Goal: Task Accomplishment & Management: Manage account settings

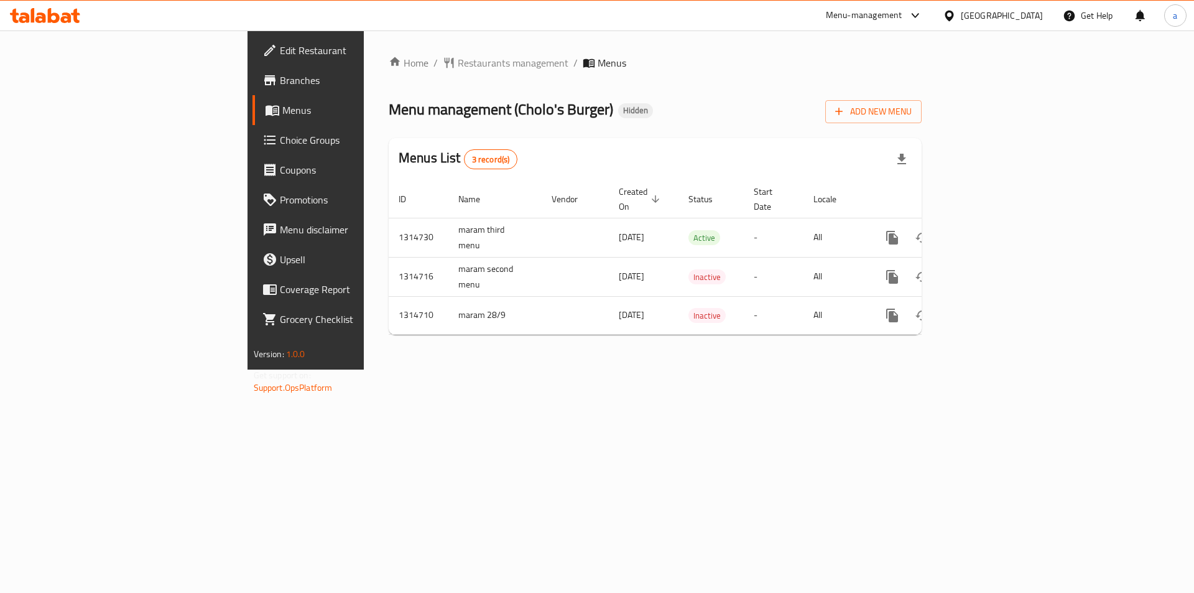
click at [767, 53] on div "Home / Restaurants management / Menus Menu management ( Cholo's Burger ) Hidden…" at bounding box center [655, 199] width 583 height 339
click at [912, 114] on span "Add New Menu" at bounding box center [873, 112] width 77 height 16
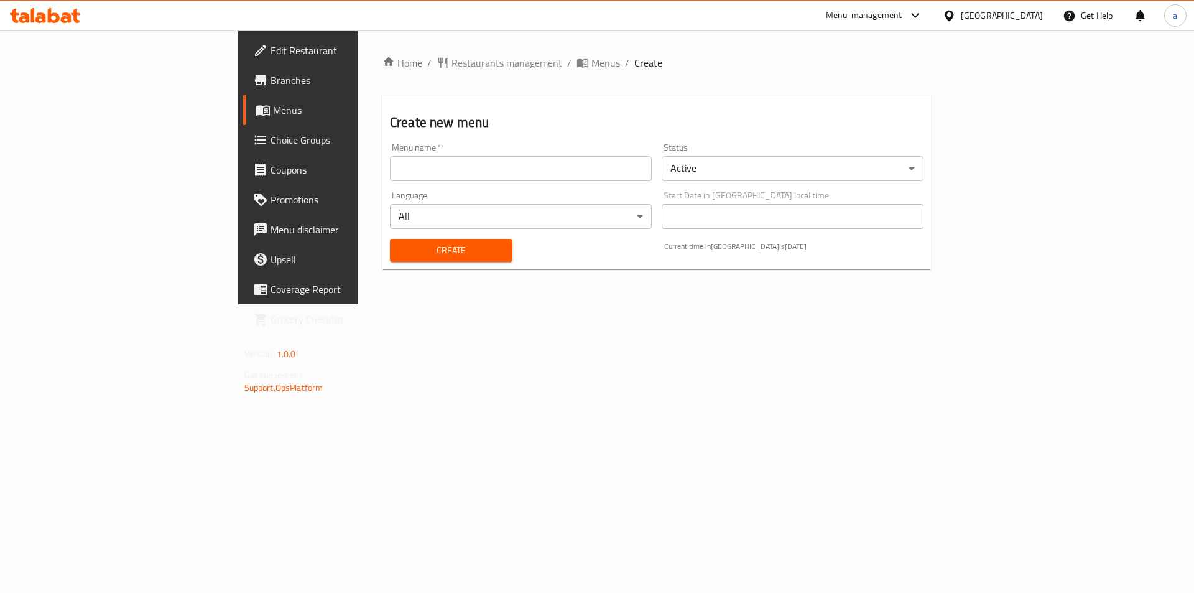
click at [425, 175] on input "text" at bounding box center [521, 168] width 262 height 25
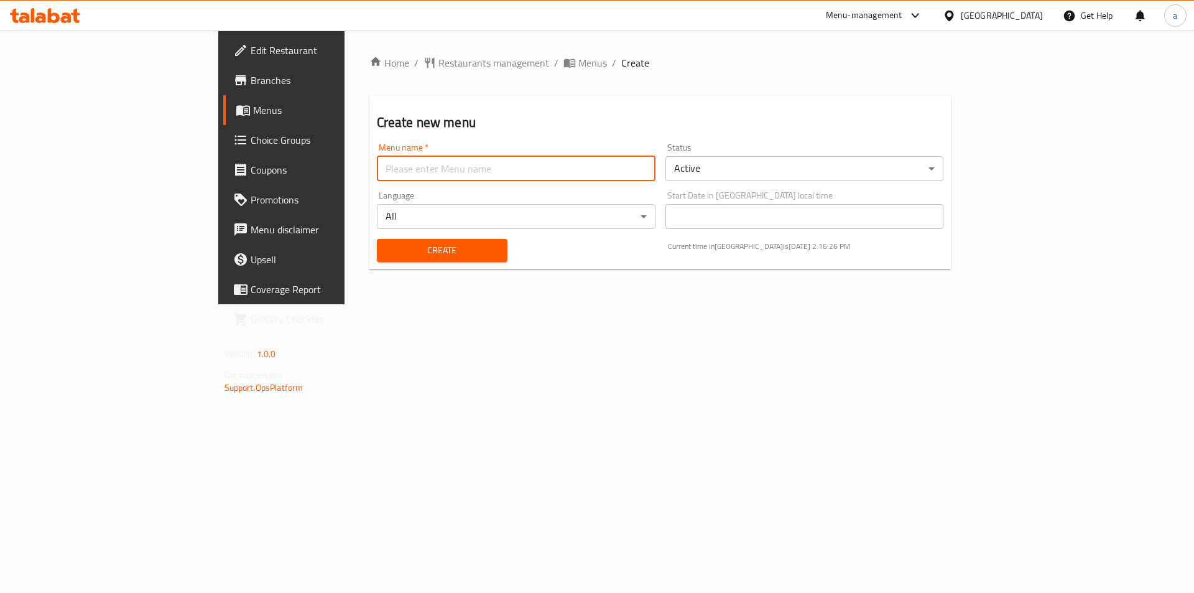
type input "[PERSON_NAME]"
click at [402, 255] on span "Create" at bounding box center [442, 251] width 111 height 16
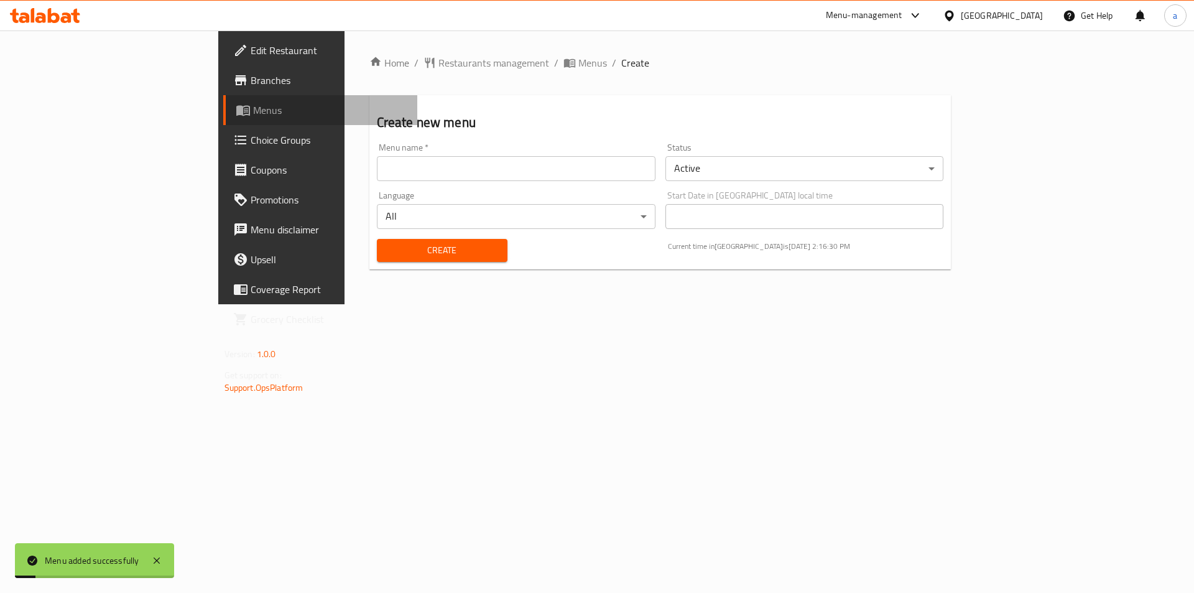
click at [253, 117] on span "Menus" at bounding box center [330, 110] width 155 height 15
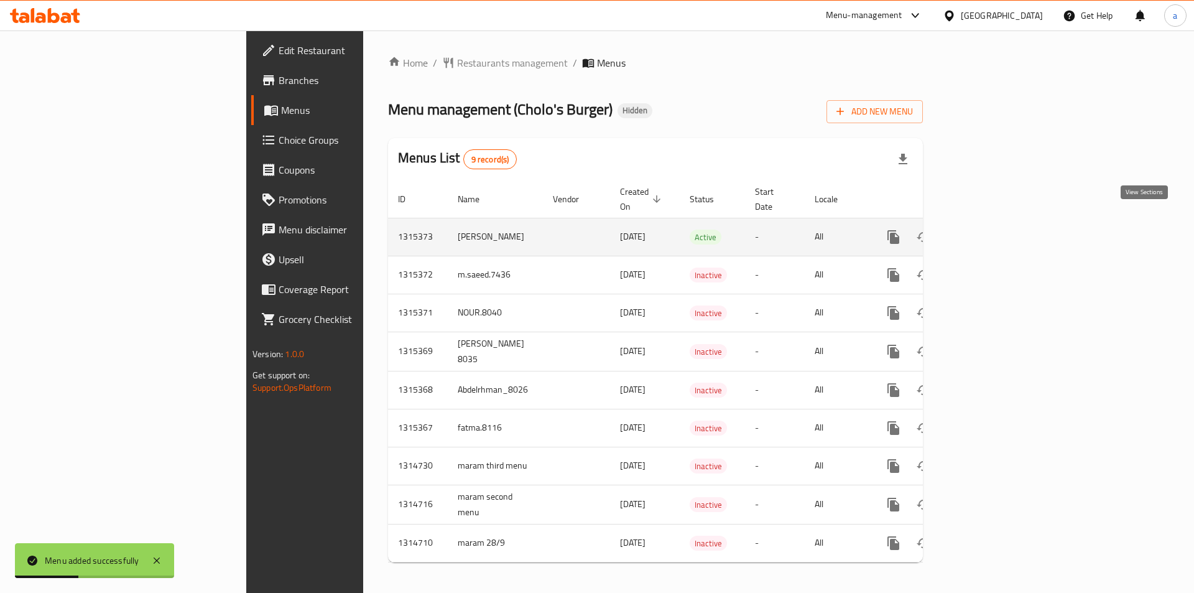
click at [989, 231] on icon "enhanced table" at bounding box center [983, 236] width 11 height 11
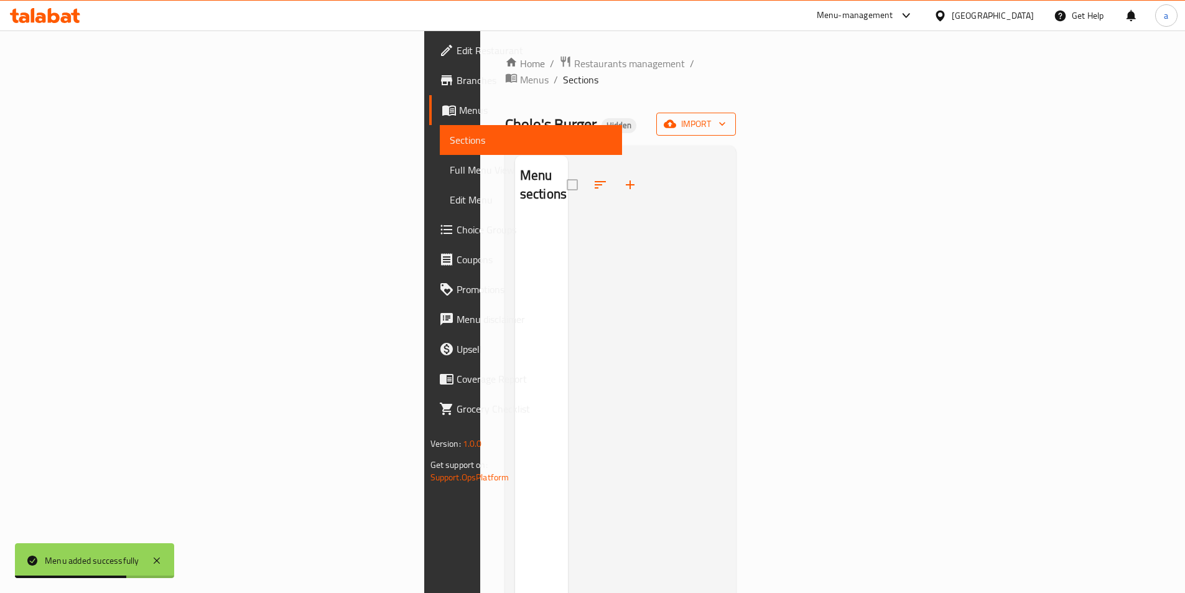
click at [736, 116] on button "import" at bounding box center [696, 124] width 80 height 23
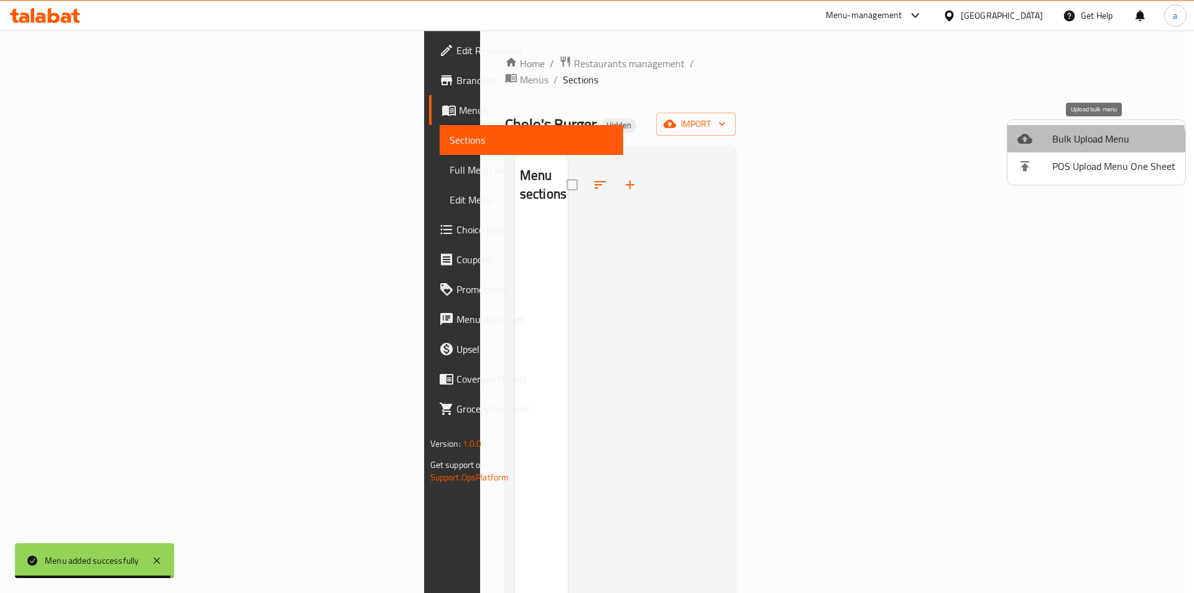
click at [1084, 148] on li "Bulk Upload Menu" at bounding box center [1097, 138] width 178 height 27
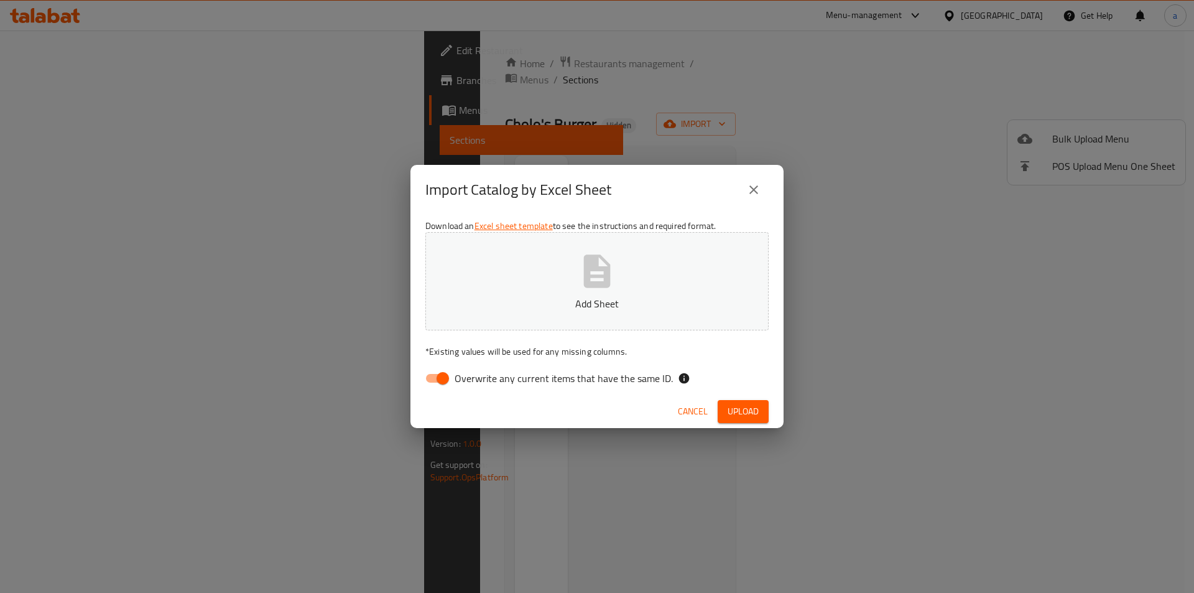
click at [438, 383] on input "Overwrite any current items that have the same ID." at bounding box center [442, 378] width 71 height 24
checkbox input "false"
click at [731, 412] on span "Upload" at bounding box center [743, 412] width 31 height 16
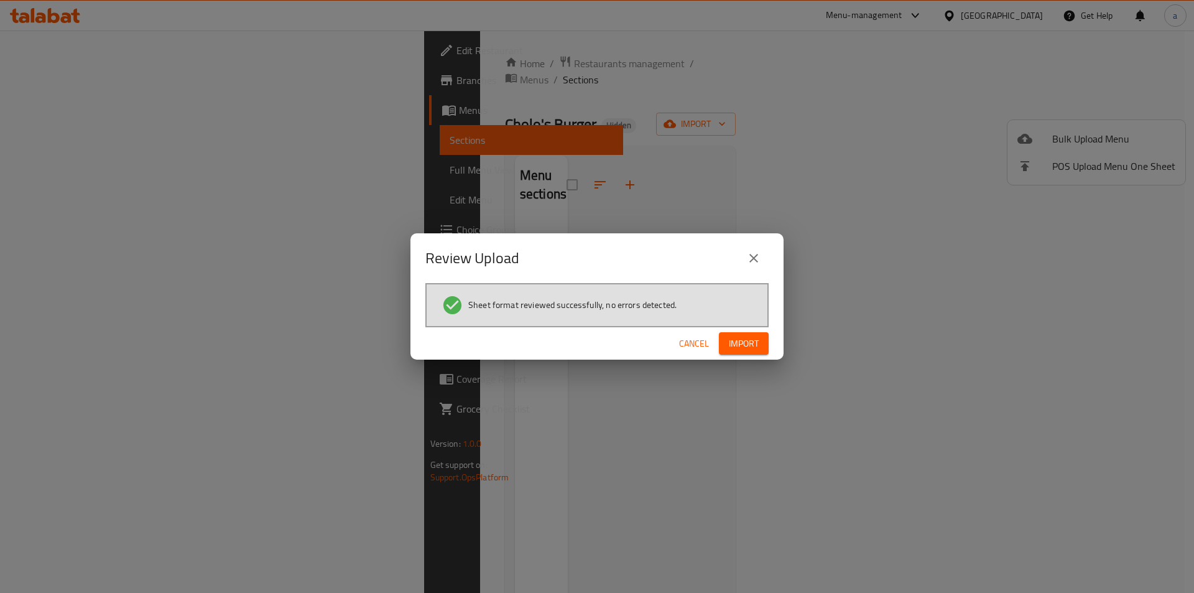
click at [732, 345] on span "Import" at bounding box center [744, 344] width 30 height 16
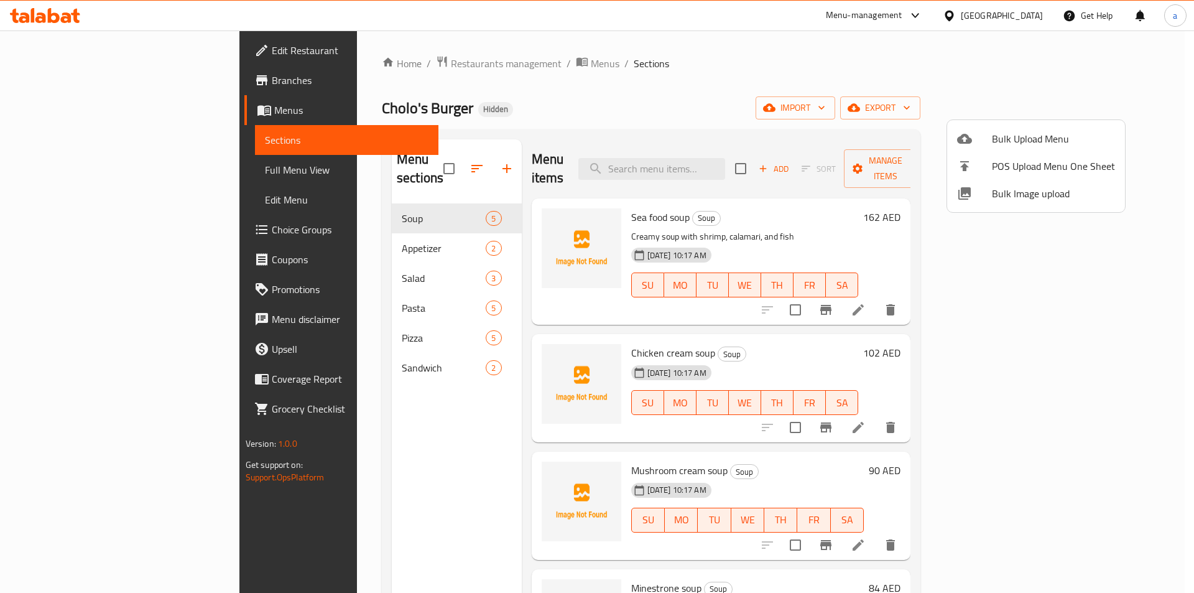
click at [117, 176] on div at bounding box center [597, 296] width 1194 height 593
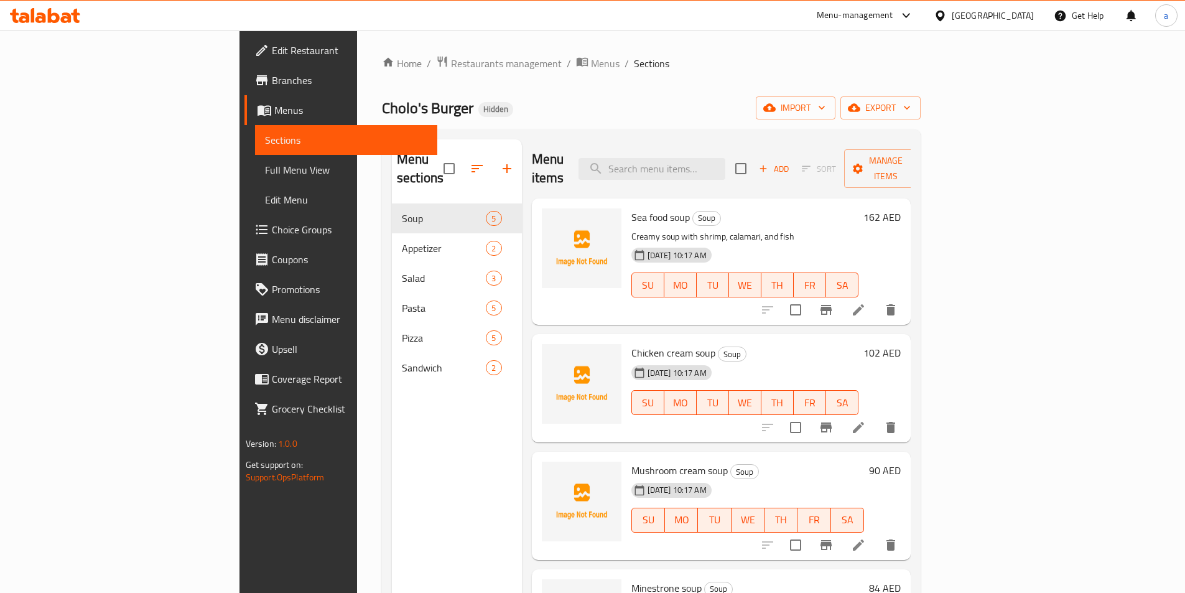
click at [265, 173] on span "Full Menu View" at bounding box center [346, 169] width 162 height 15
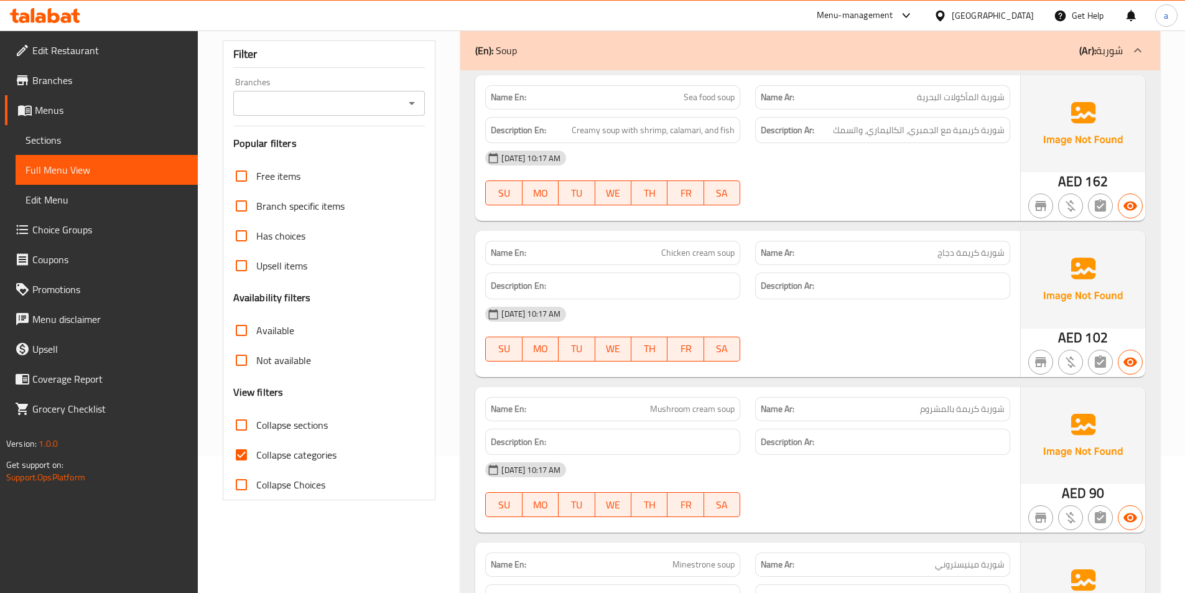
scroll to position [187, 0]
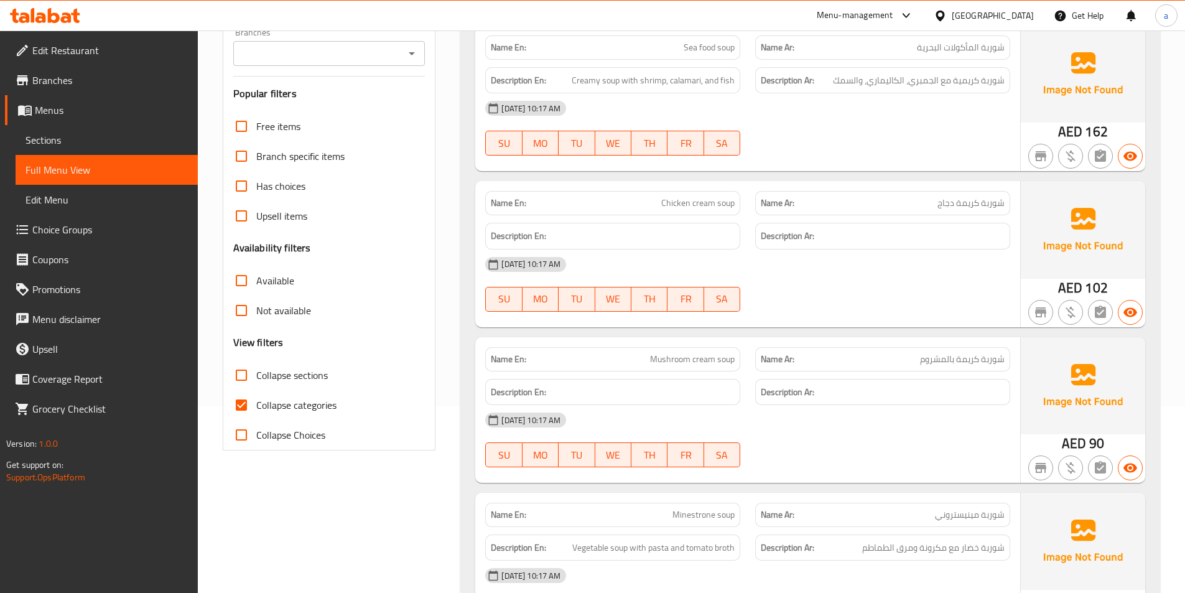
click at [242, 407] on input "Collapse categories" at bounding box center [241, 405] width 30 height 30
checkbox input "false"
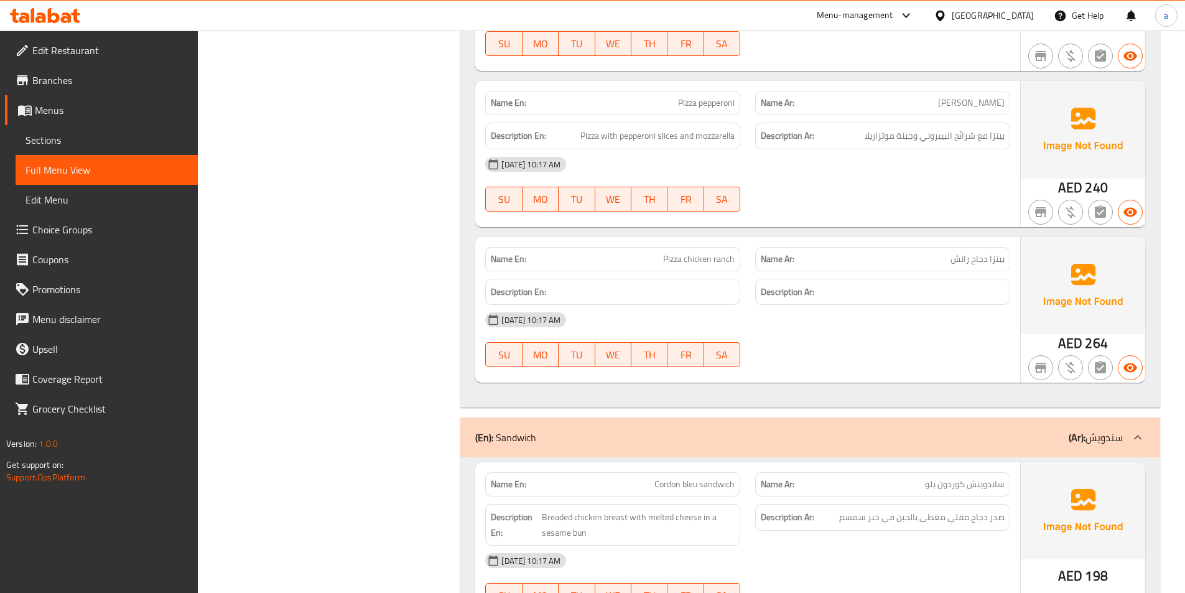
scroll to position [3856, 0]
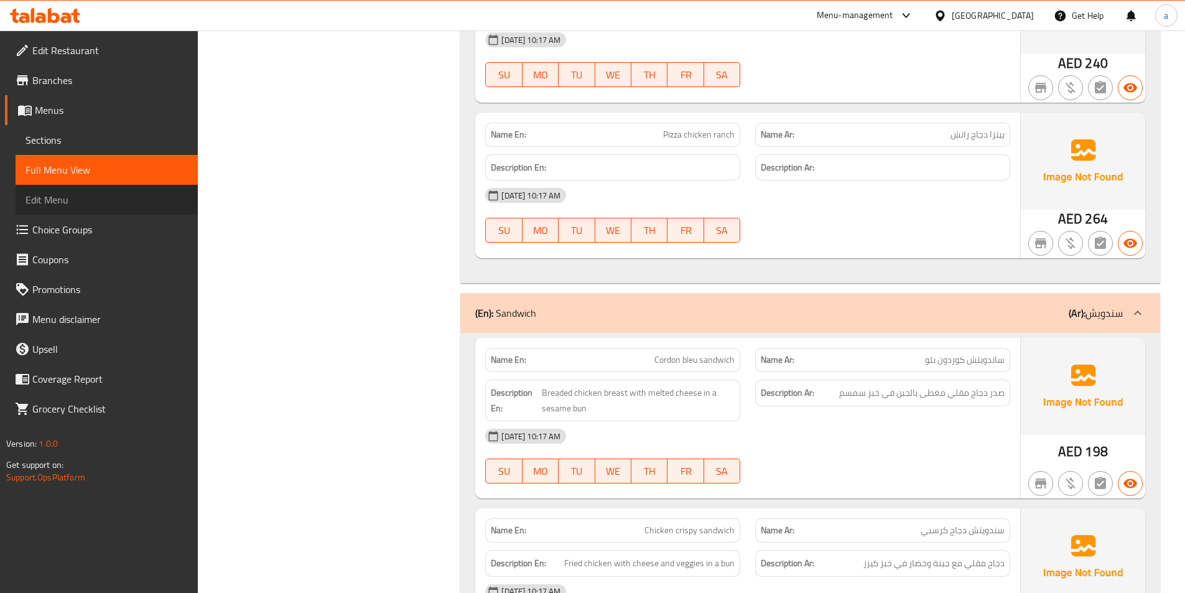
click at [67, 198] on span "Edit Menu" at bounding box center [107, 199] width 162 height 15
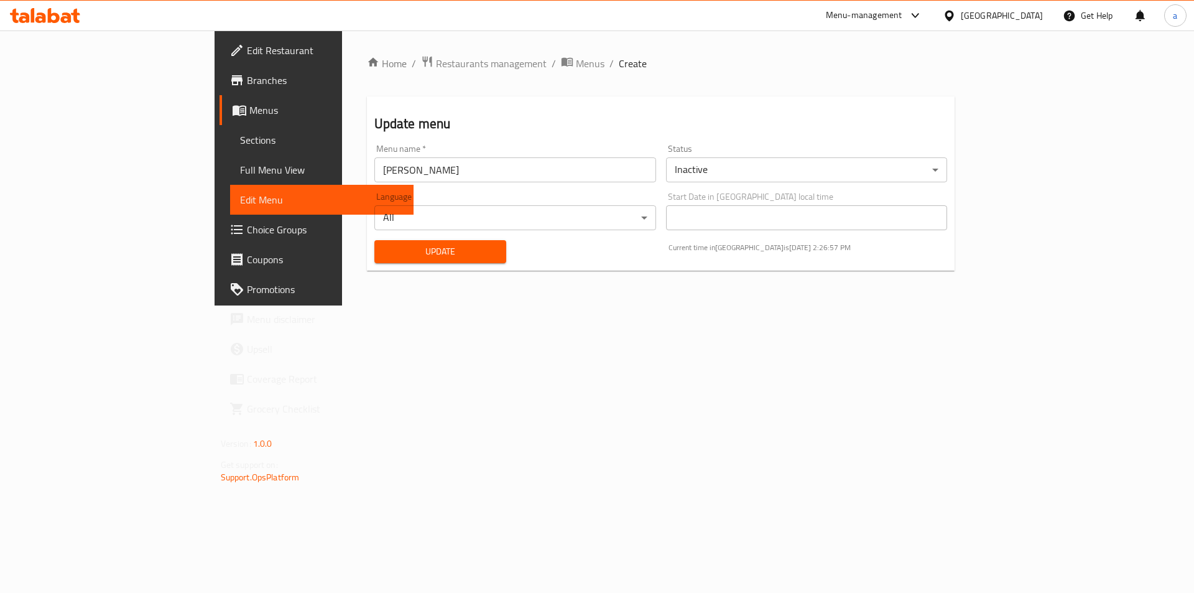
click at [413, 257] on span "Update" at bounding box center [440, 252] width 112 height 16
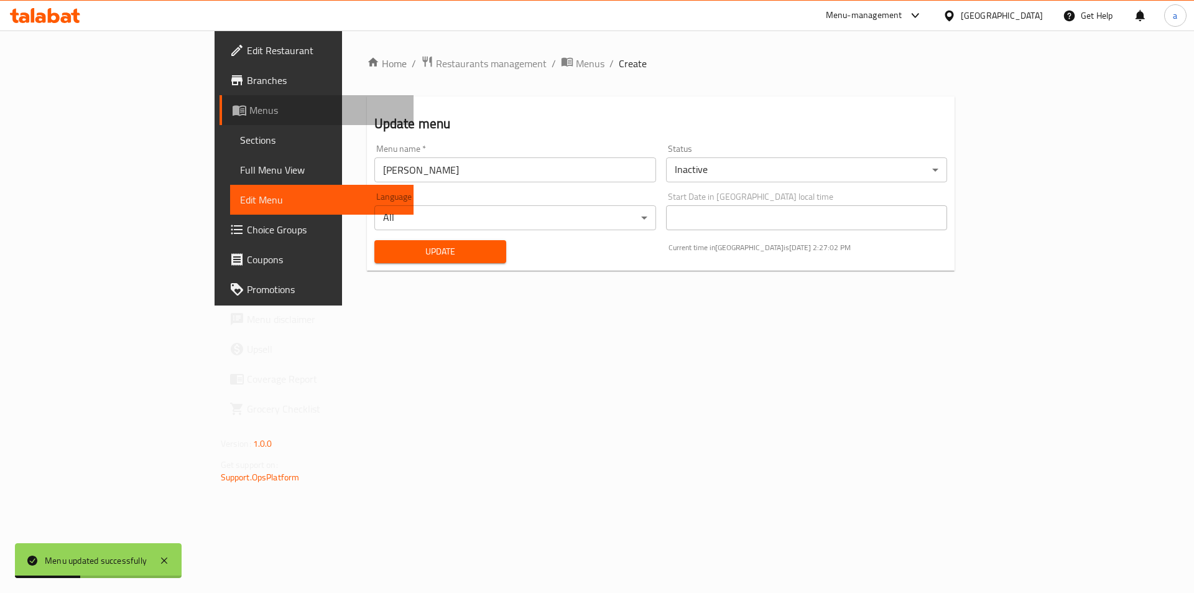
click at [220, 118] on link "Menus" at bounding box center [317, 110] width 195 height 30
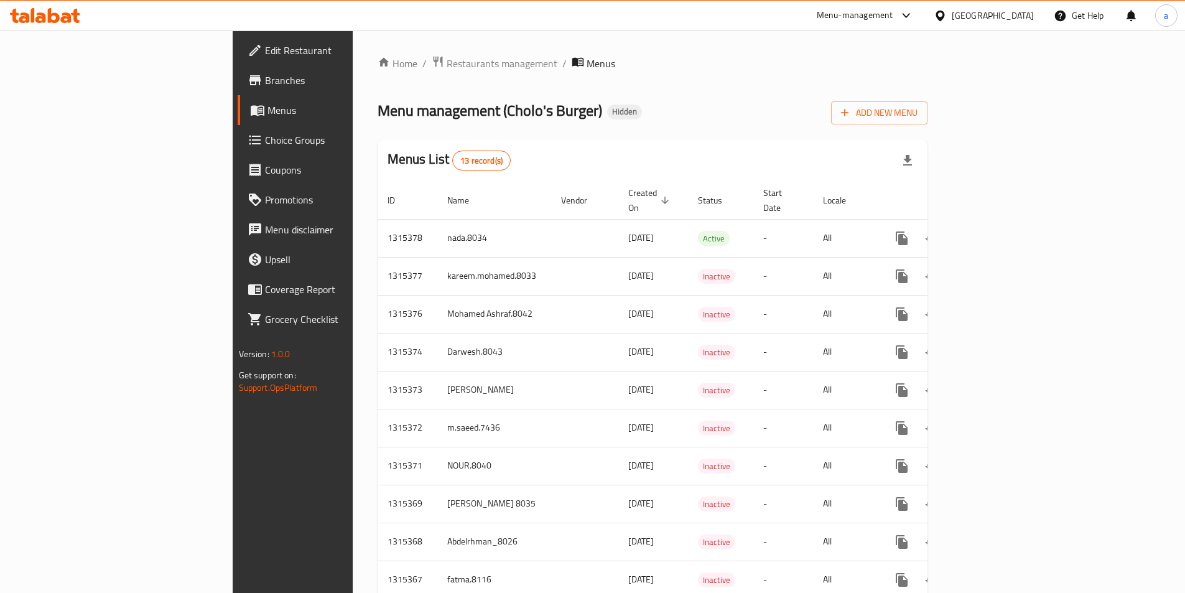
click at [238, 118] on link "Menus" at bounding box center [334, 110] width 193 height 30
click at [267, 113] on span "Menus" at bounding box center [343, 110] width 153 height 15
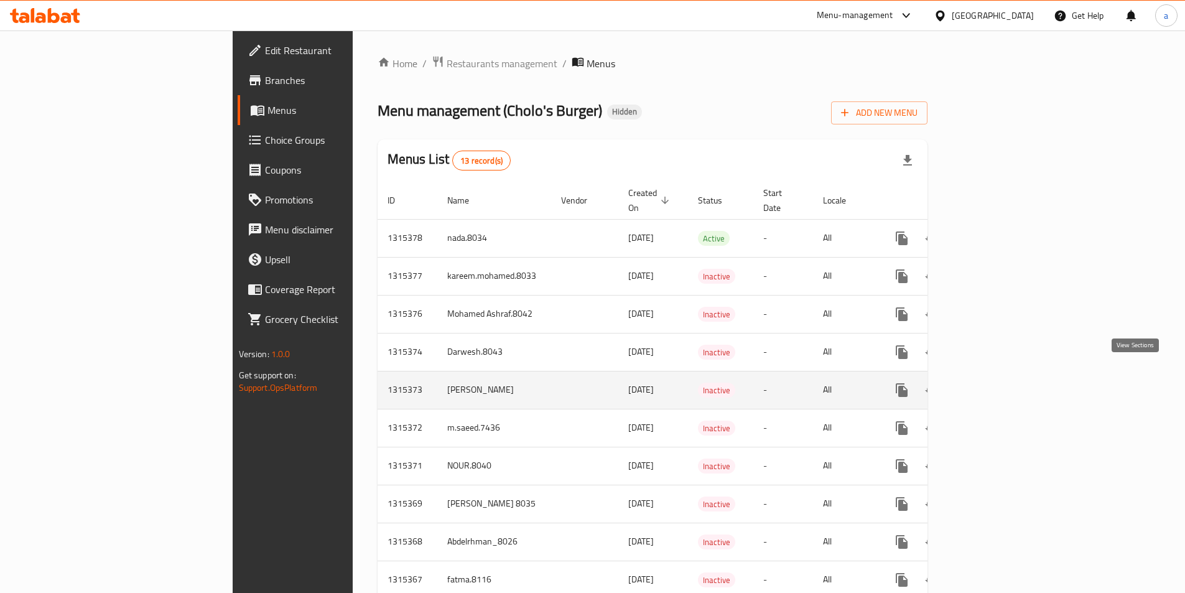
click at [999, 383] on icon "enhanced table" at bounding box center [991, 390] width 15 height 15
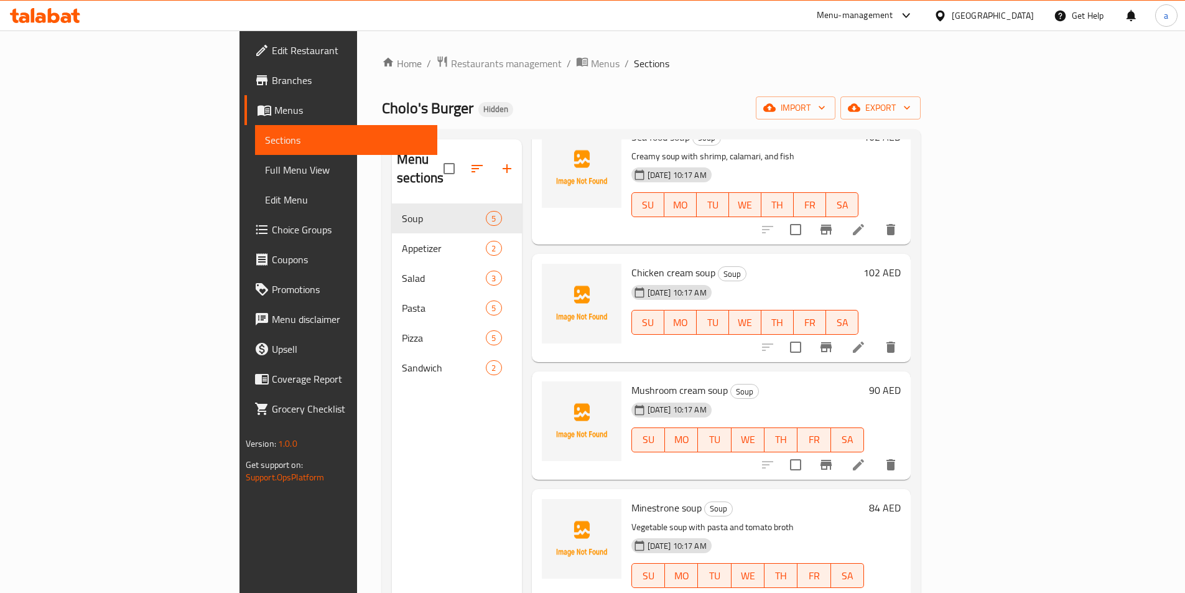
scroll to position [174, 0]
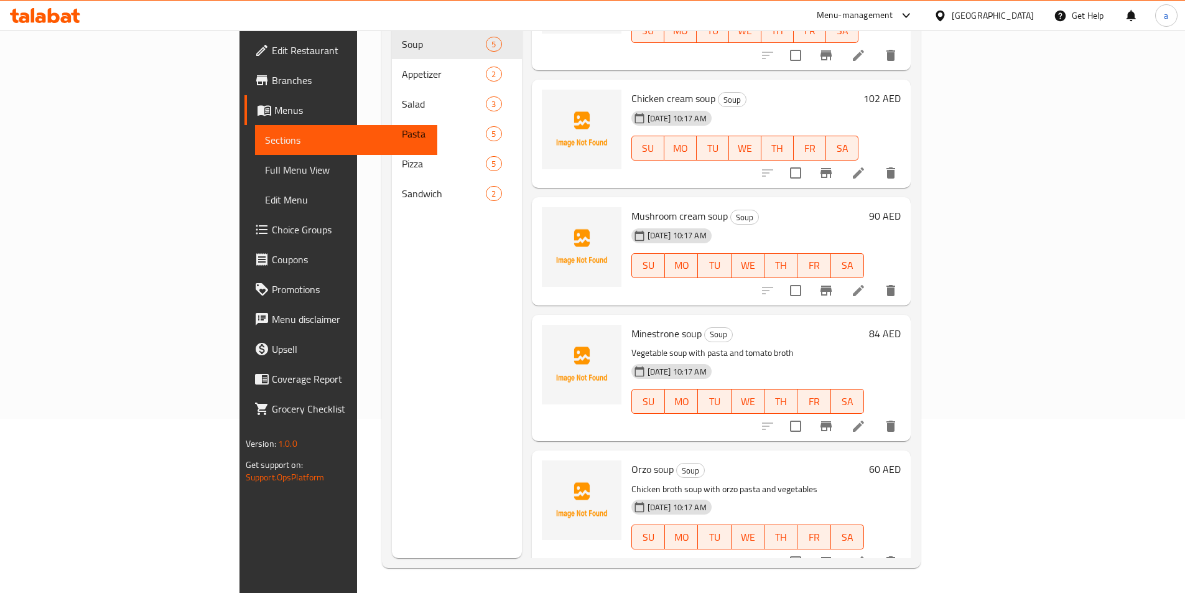
click at [265, 171] on span "Full Menu View" at bounding box center [346, 169] width 162 height 15
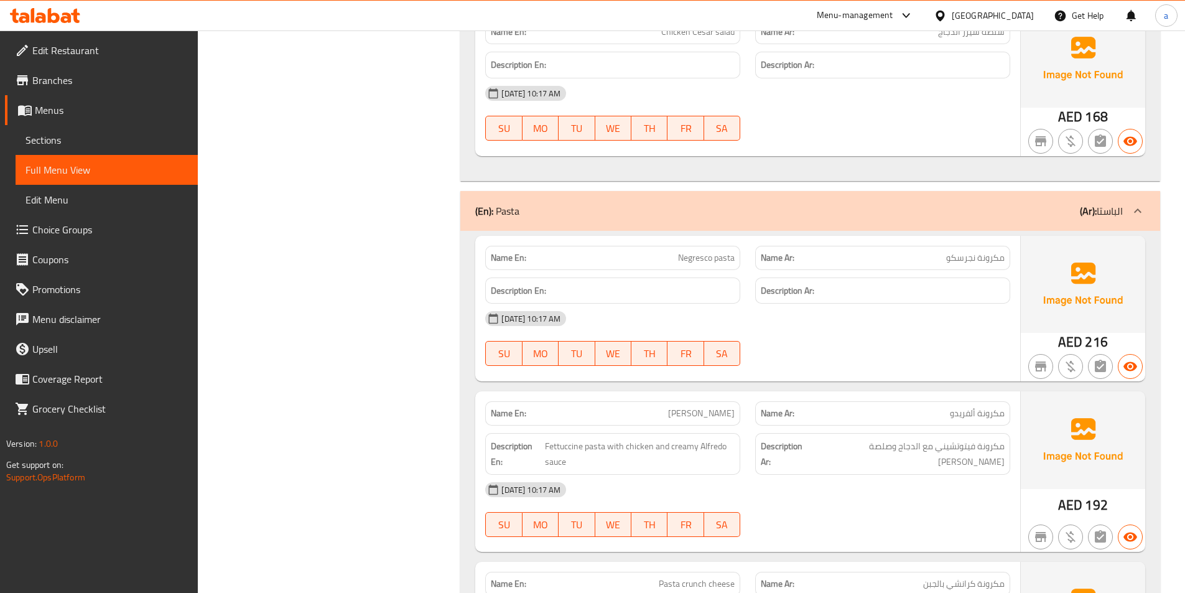
scroll to position [1916, 0]
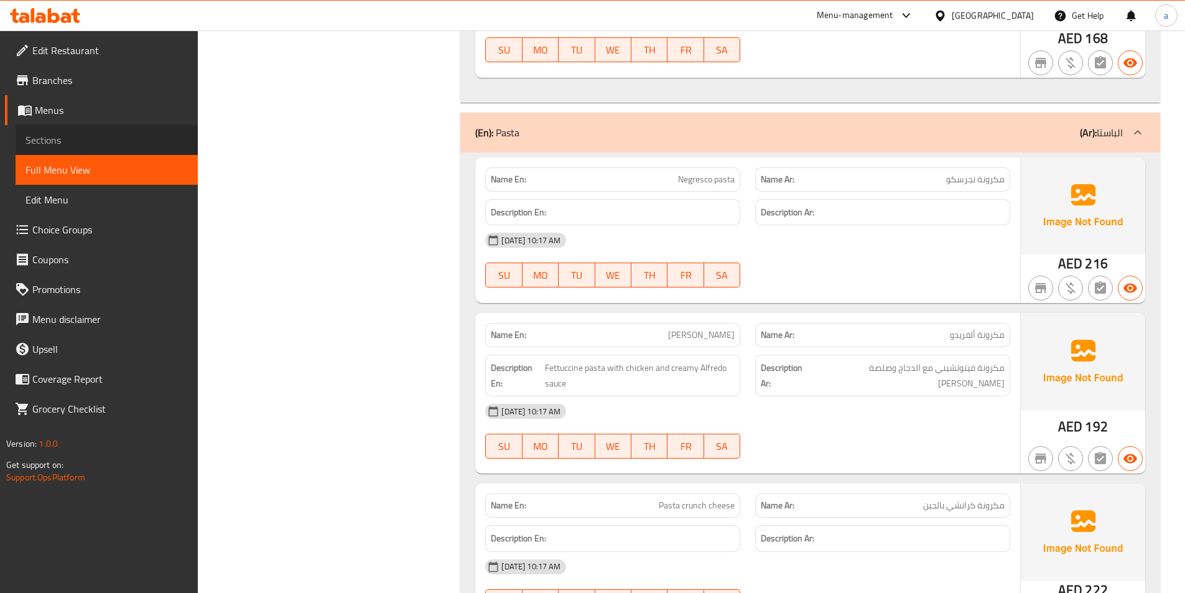
click at [53, 137] on span "Sections" at bounding box center [107, 139] width 162 height 15
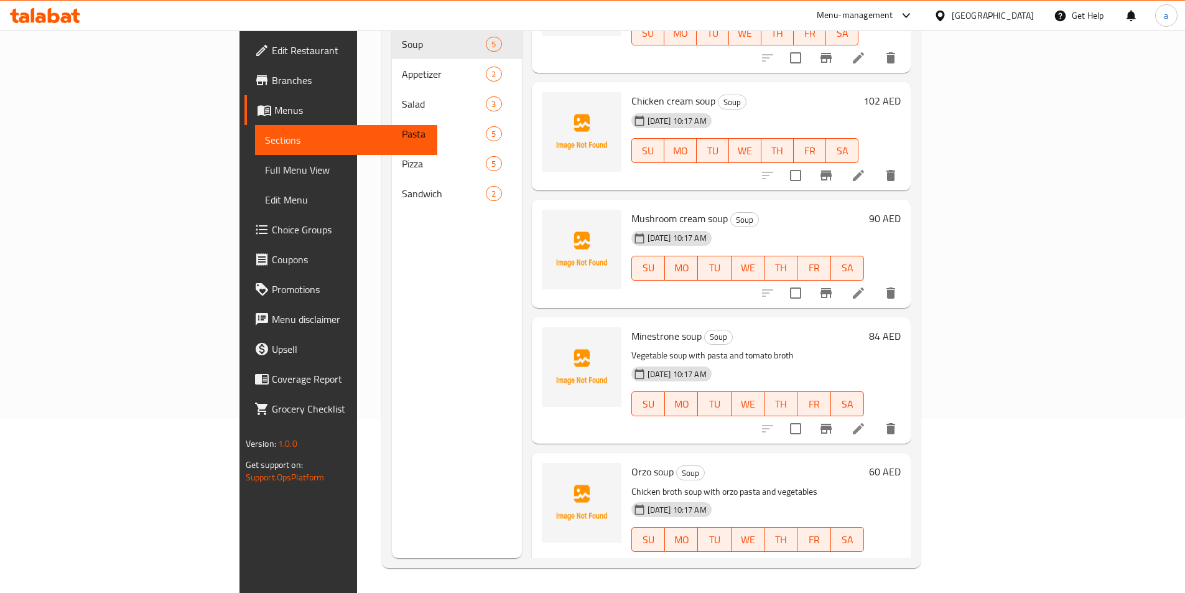
scroll to position [80, 0]
click at [769, 106] on div "[DATE] 10:17 AM SU MO TU WE TH FR SA" at bounding box center [745, 139] width 238 height 67
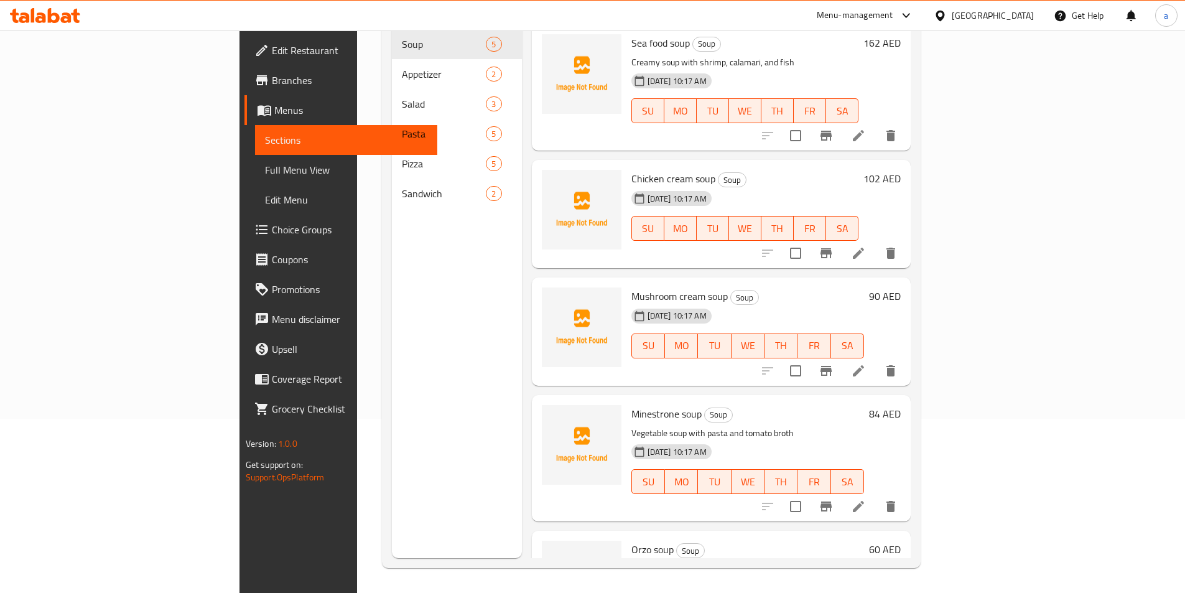
scroll to position [0, 0]
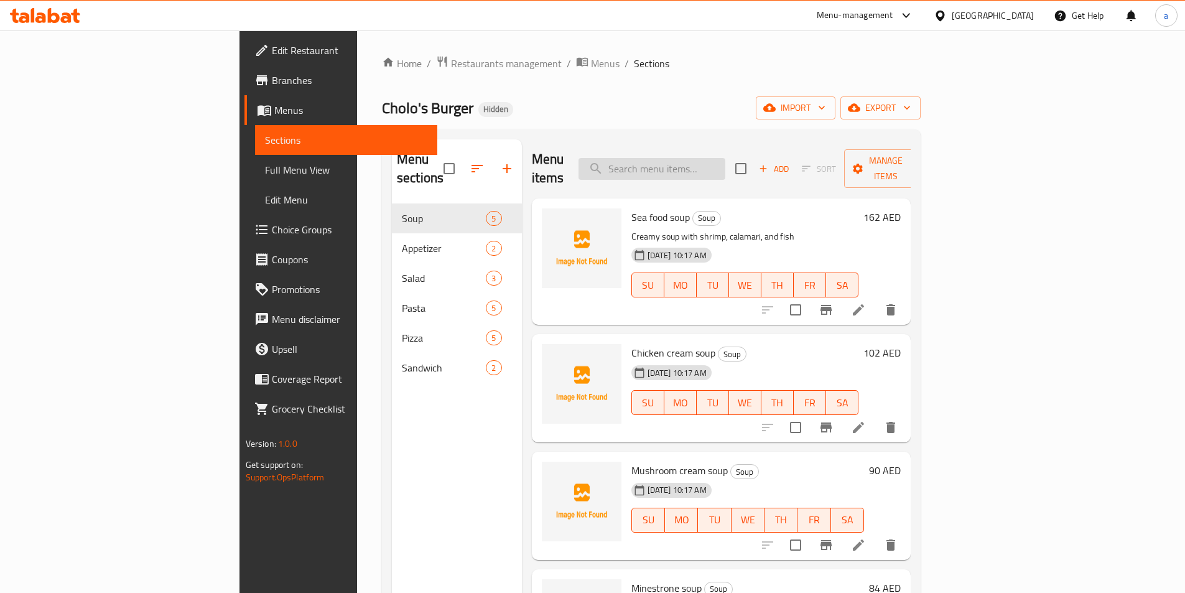
click at [725, 169] on input "search" at bounding box center [651, 169] width 147 height 22
paste input "Cordon bleu sandwich"
type input "Cordon bleu sandwich"
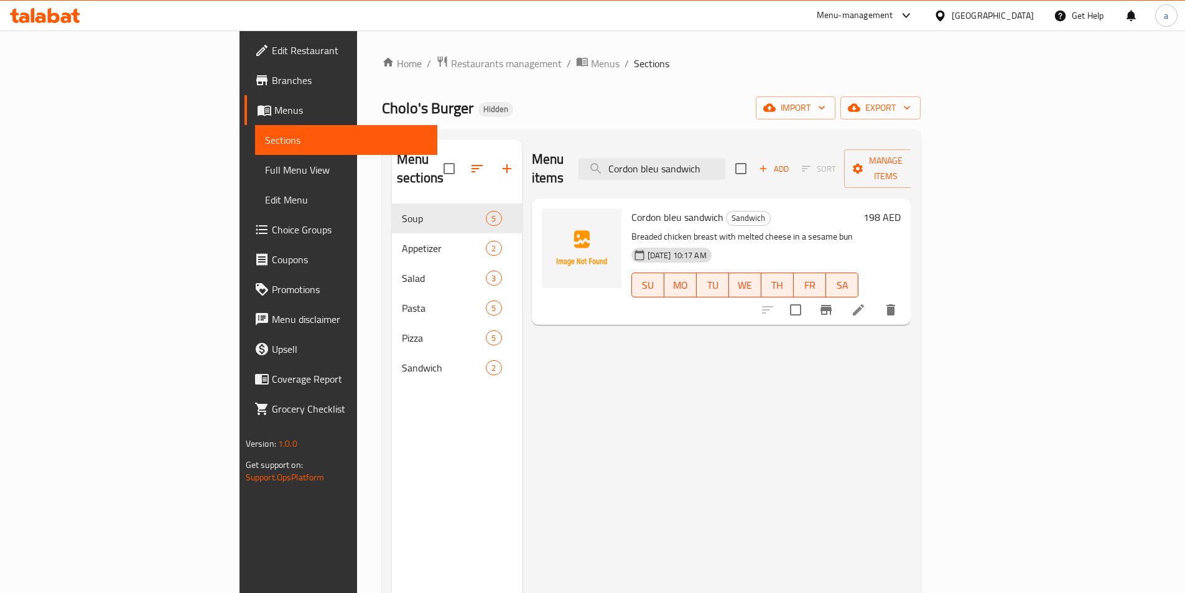
click at [866, 302] on icon at bounding box center [858, 309] width 15 height 15
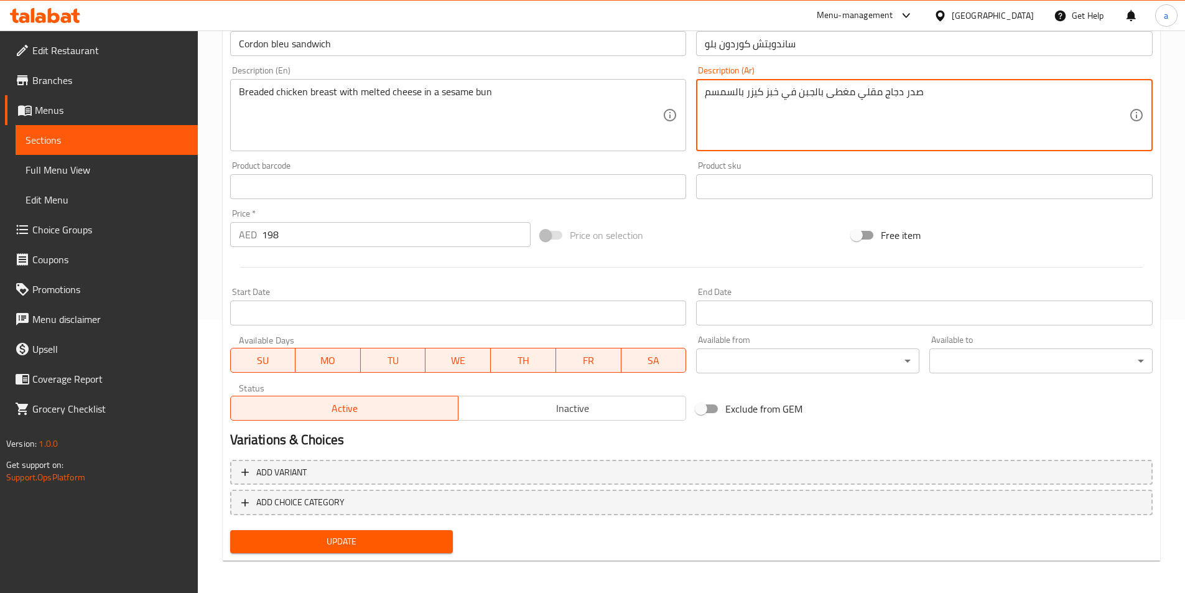
scroll to position [276, 0]
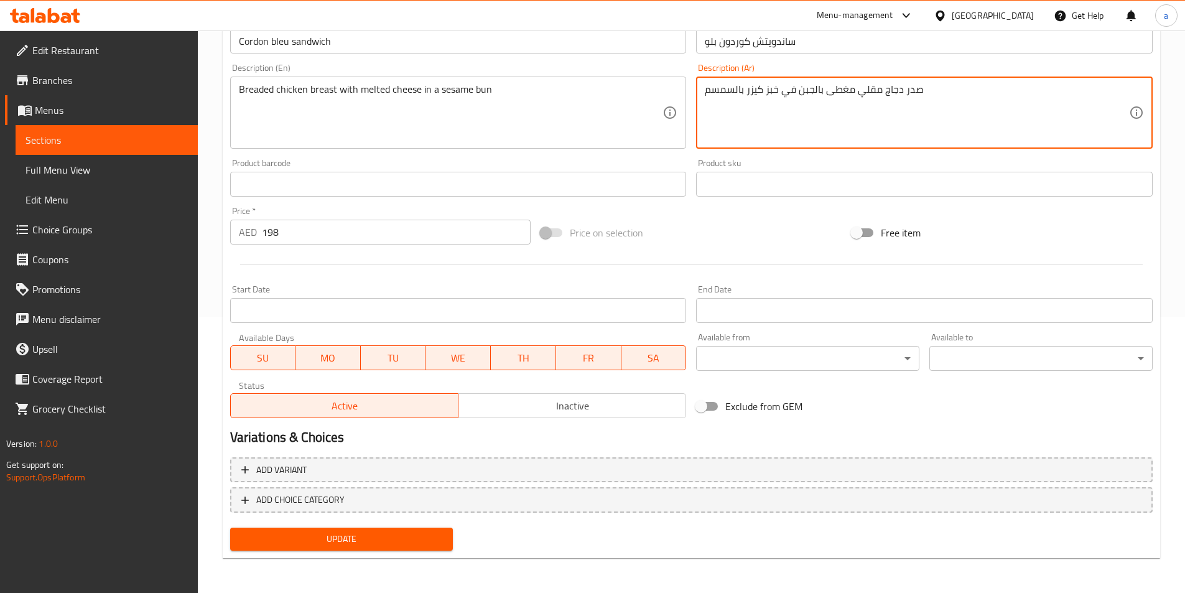
type textarea "صدر دجاج مقلي مغطى بالجبن في خبز كيزر بالسمسم"
click at [420, 537] on span "Update" at bounding box center [341, 539] width 203 height 16
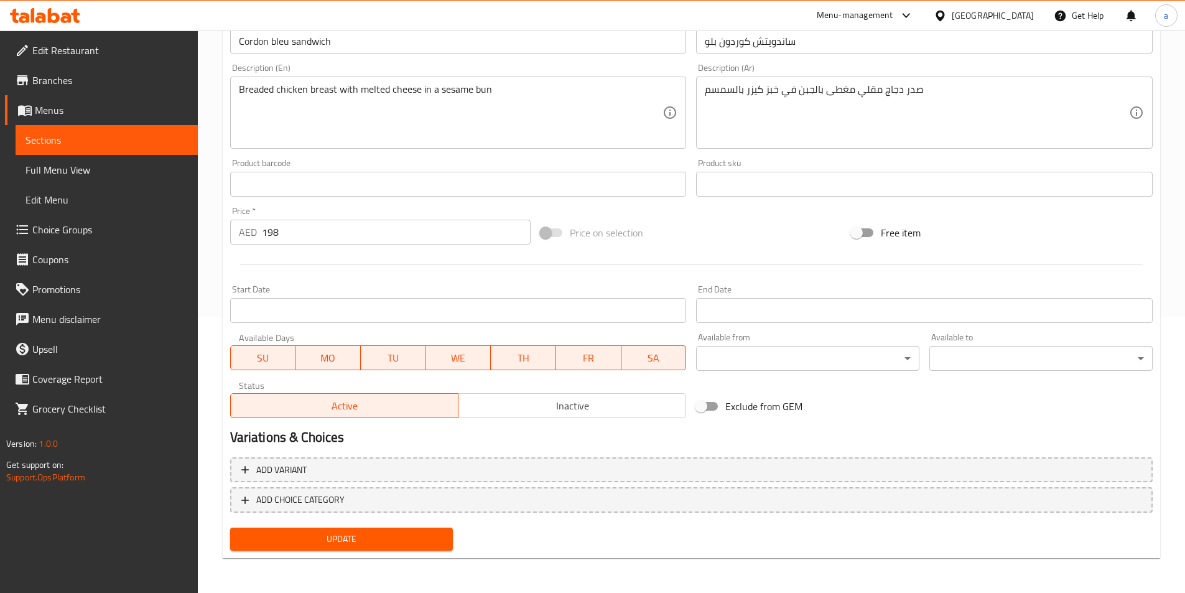
click at [68, 165] on span "Full Menu View" at bounding box center [107, 169] width 162 height 15
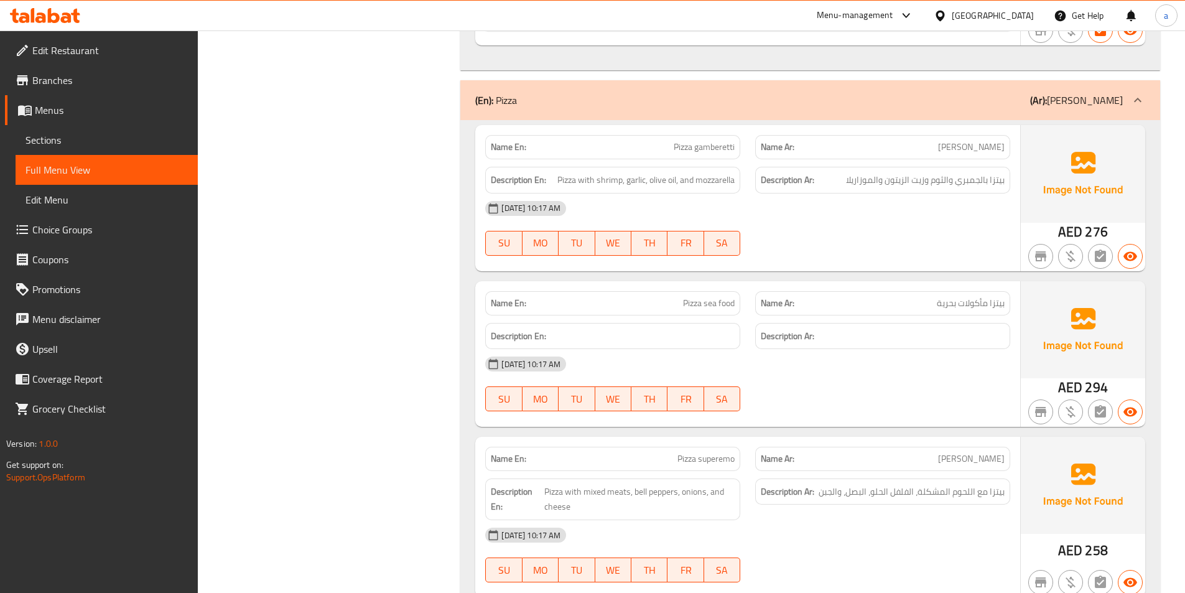
scroll to position [2828, 0]
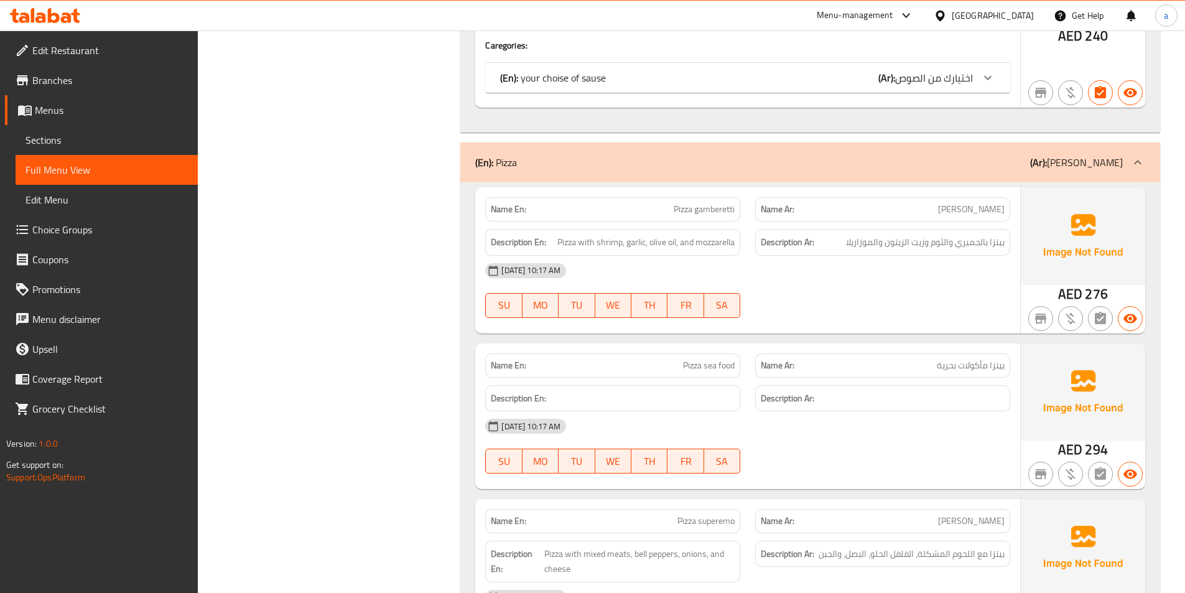
click at [973, 203] on span "[PERSON_NAME]" at bounding box center [971, 209] width 67 height 13
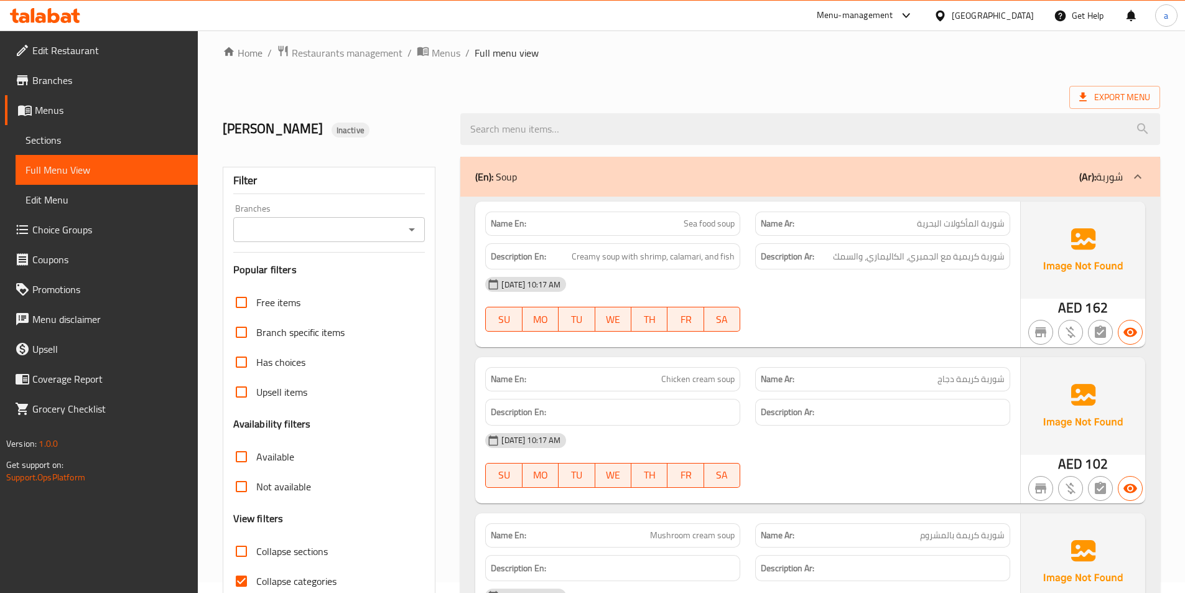
scroll to position [0, 0]
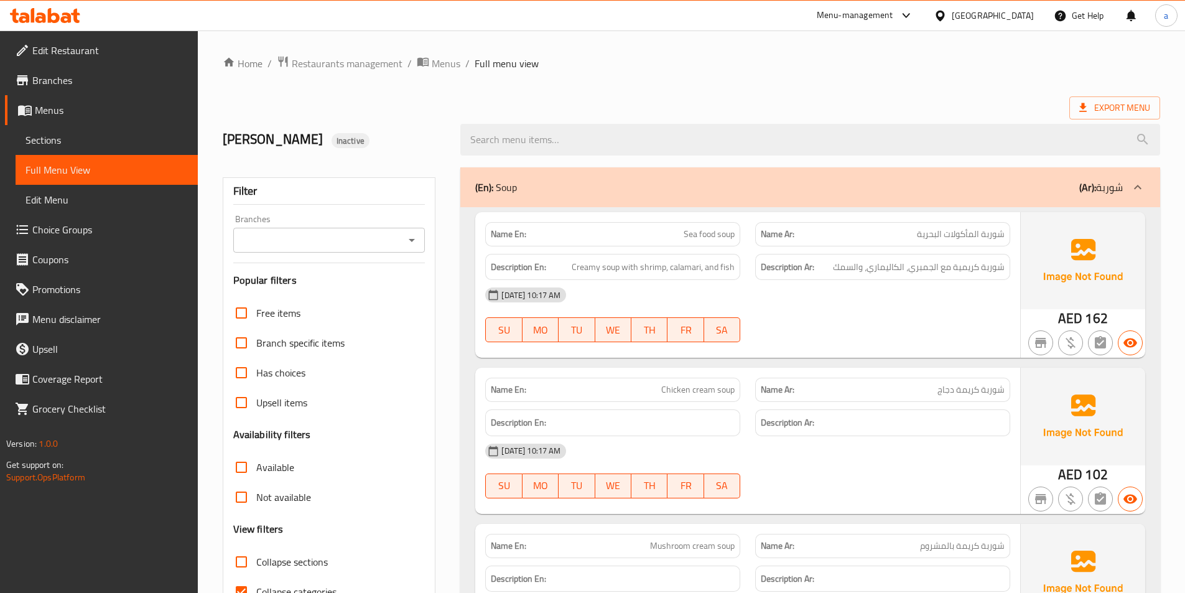
click at [612, 102] on div "Export Menu" at bounding box center [691, 107] width 937 height 23
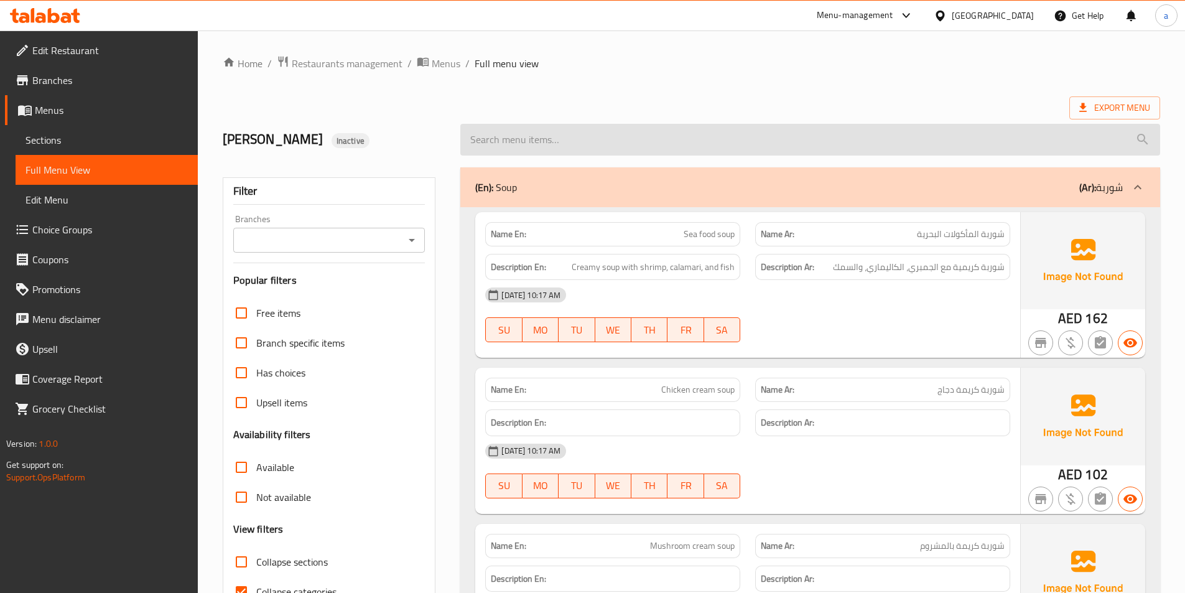
click at [596, 126] on input "search" at bounding box center [810, 140] width 700 height 32
paste input "Pizza gamberetti"
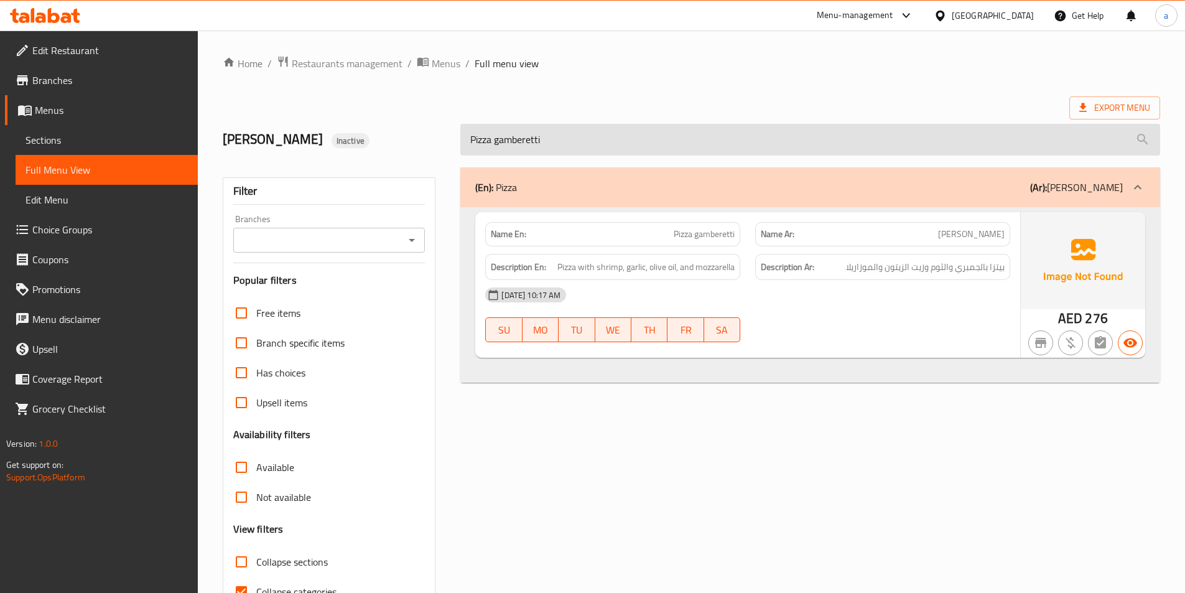
type input "Pizza gamberetti"
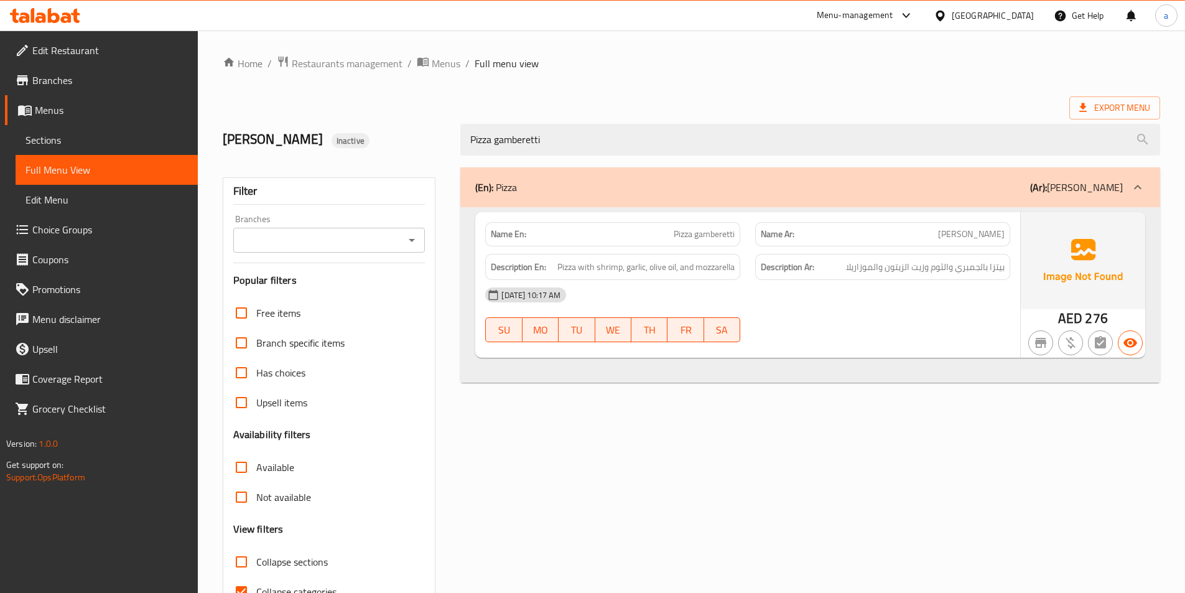
click at [703, 114] on div "[PERSON_NAME] Inactive Pizza gamberetti" at bounding box center [691, 139] width 952 height 55
click at [114, 200] on span "Edit Menu" at bounding box center [107, 199] width 162 height 15
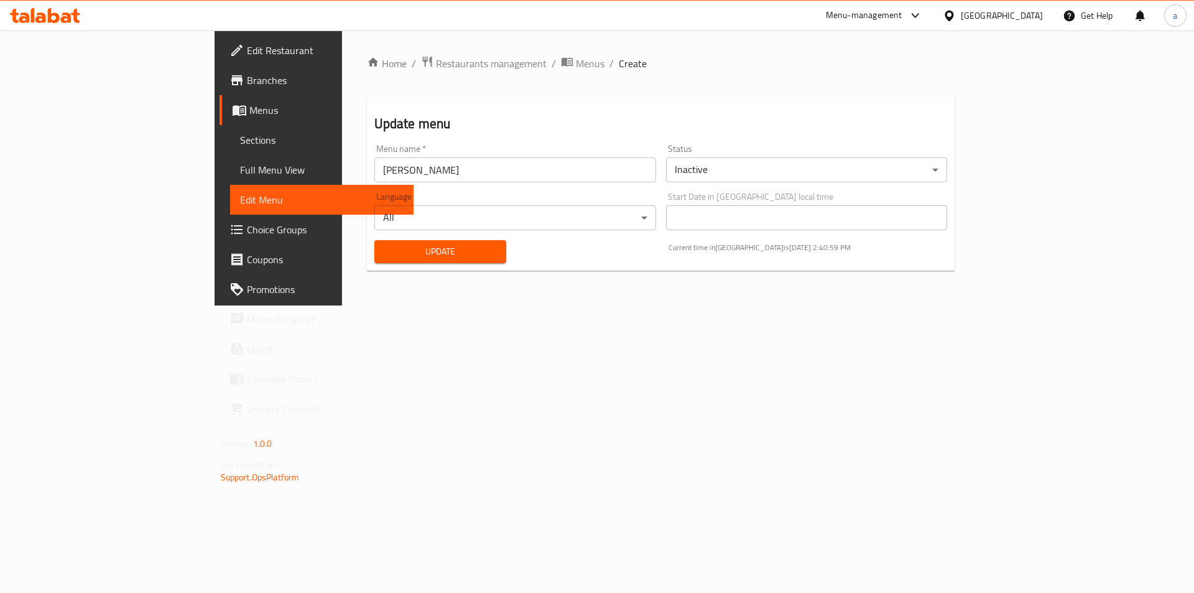
click at [230, 159] on link "Full Menu View" at bounding box center [322, 170] width 184 height 30
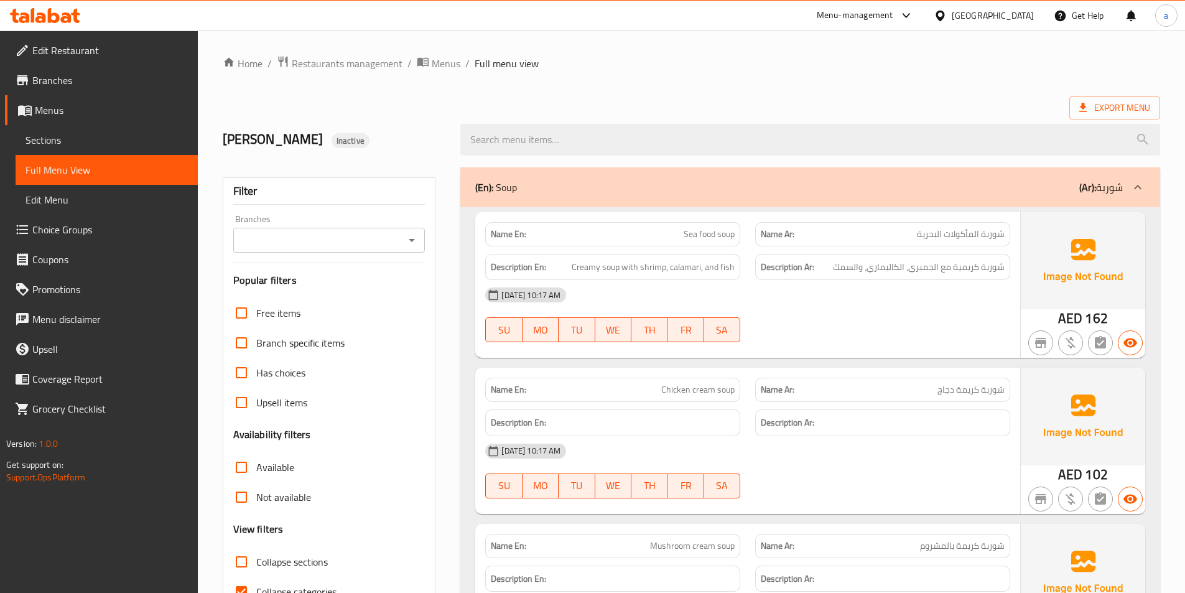
click at [94, 149] on link "Sections" at bounding box center [107, 140] width 182 height 30
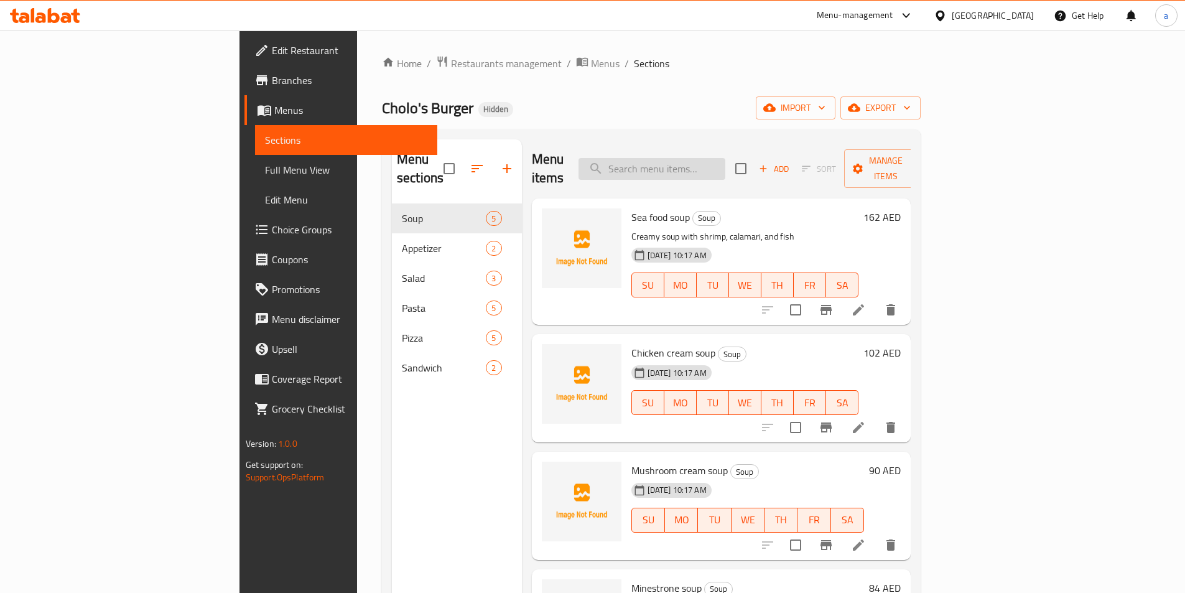
click at [725, 166] on input "search" at bounding box center [651, 169] width 147 height 22
paste input "Pizza gamberetti"
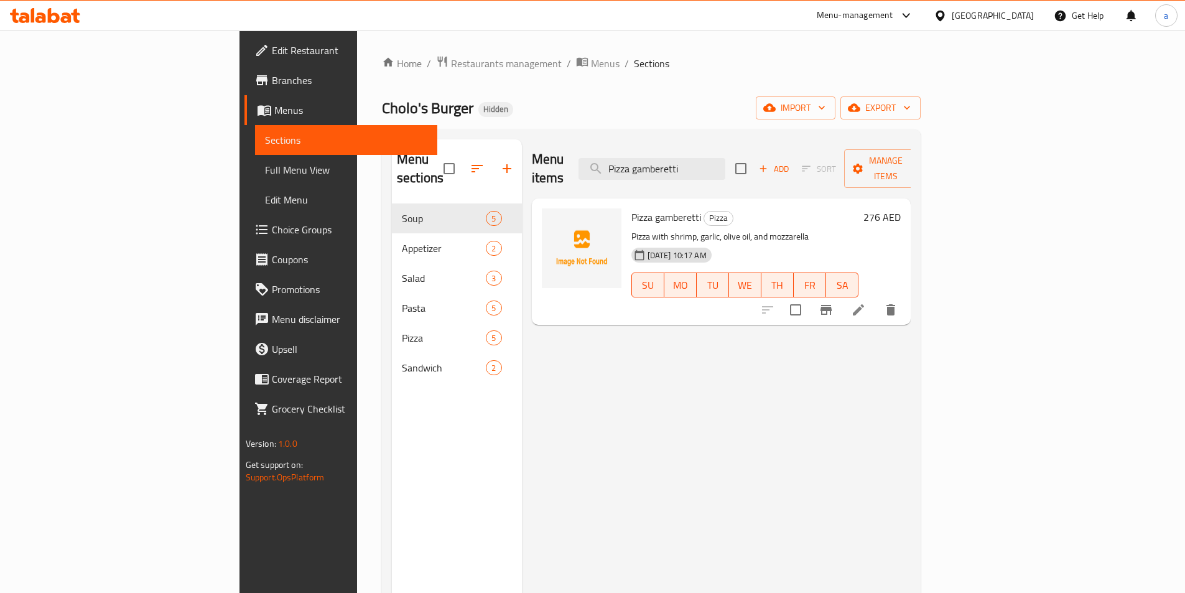
type input "Pizza gamberetti"
click at [866, 302] on icon at bounding box center [858, 309] width 15 height 15
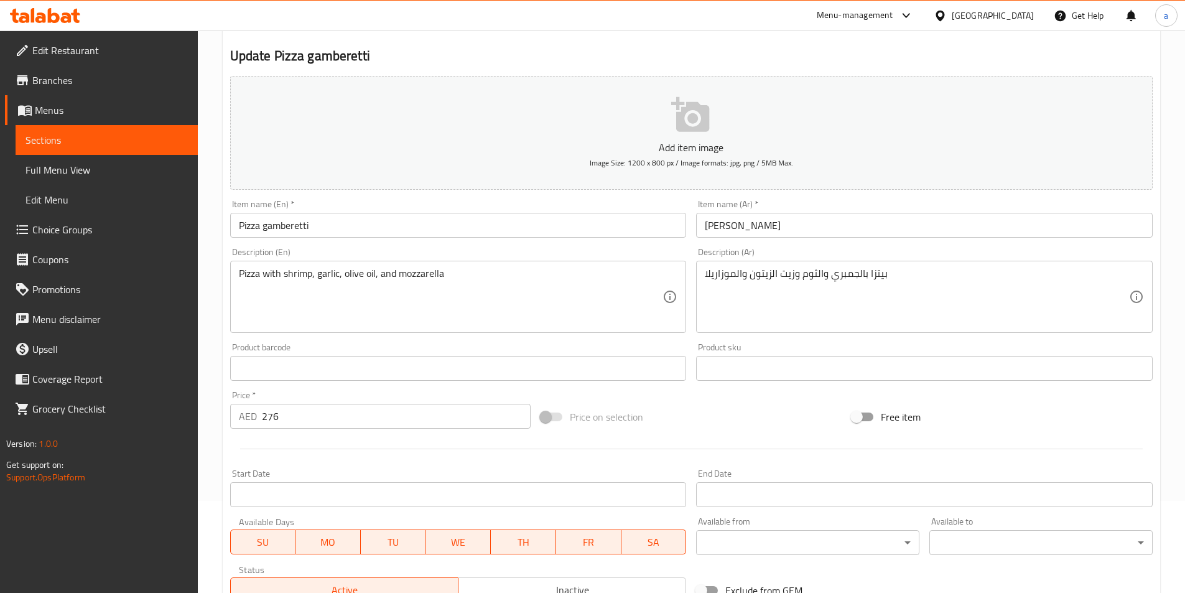
scroll to position [62, 0]
